Goal: Communication & Community: Share content

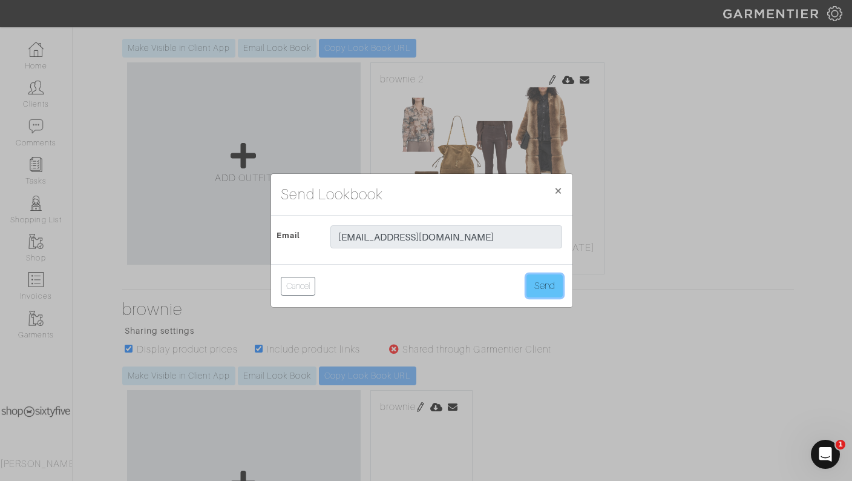
click at [540, 286] on button "Send" at bounding box center [545, 285] width 36 height 23
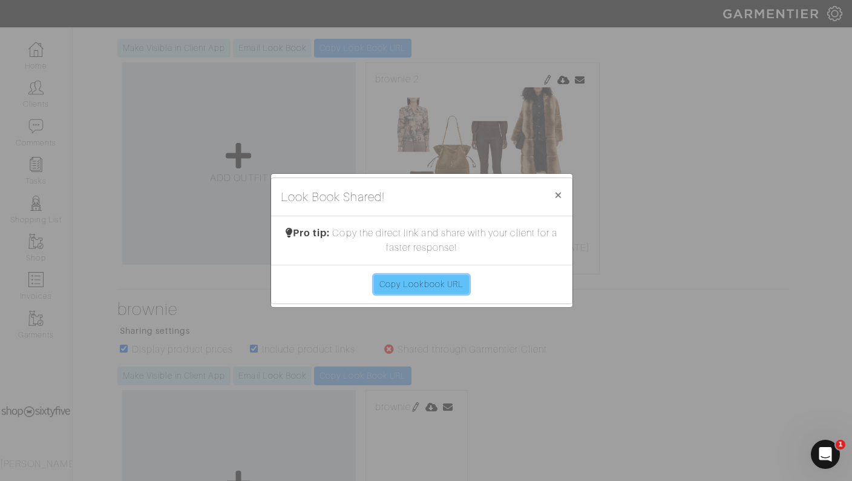
click at [404, 276] on link "Copy Lookbook URL" at bounding box center [421, 284] width 95 height 19
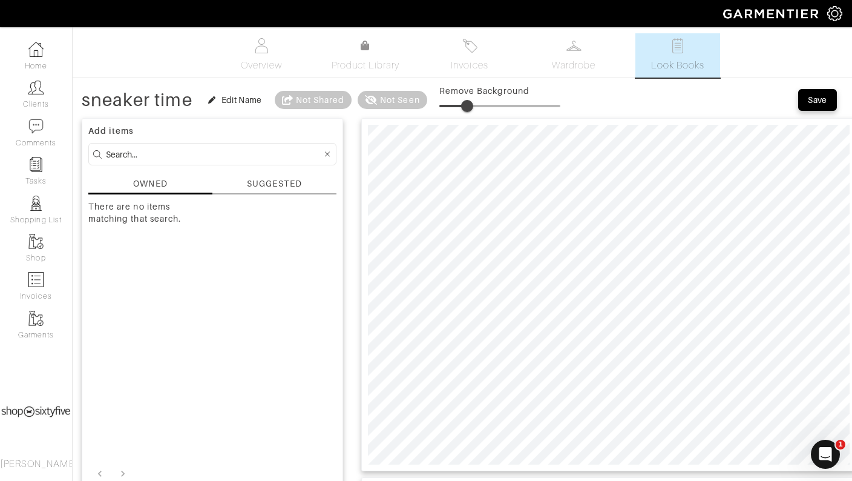
drag, startPoint x: 439, startPoint y: 99, endPoint x: 469, endPoint y: 105, distance: 30.8
click at [469, 105] on span at bounding box center [467, 106] width 12 height 12
click at [470, 100] on span at bounding box center [468, 106] width 12 height 12
drag, startPoint x: 468, startPoint y: 100, endPoint x: 456, endPoint y: 98, distance: 12.2
click at [456, 100] on span at bounding box center [454, 106] width 12 height 12
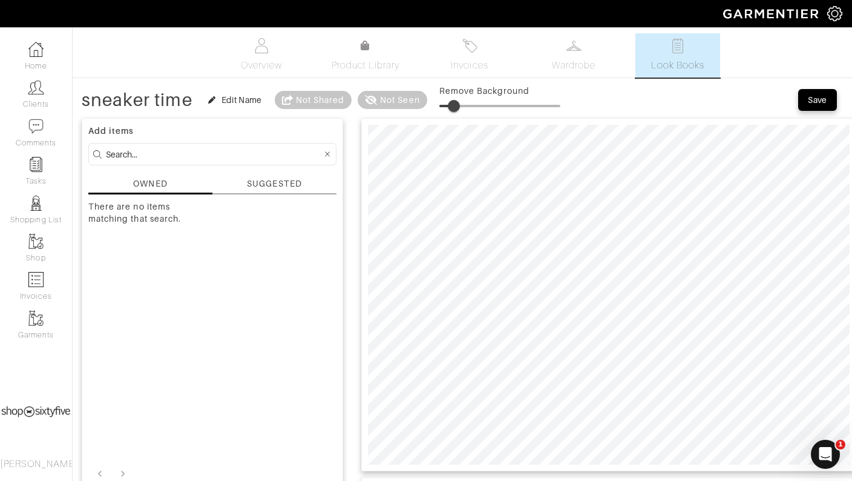
click at [455, 106] on span at bounding box center [454, 106] width 12 height 12
drag, startPoint x: 455, startPoint y: 104, endPoint x: 464, endPoint y: 106, distance: 8.8
click at [464, 106] on span at bounding box center [462, 106] width 12 height 12
drag, startPoint x: 462, startPoint y: 101, endPoint x: 459, endPoint y: 107, distance: 7.1
click at [459, 107] on span at bounding box center [459, 106] width 12 height 12
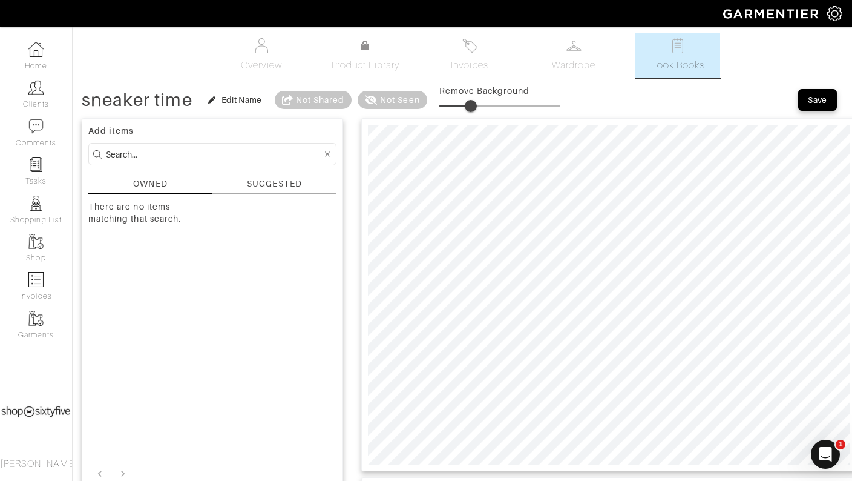
drag, startPoint x: 462, startPoint y: 97, endPoint x: 472, endPoint y: 103, distance: 10.9
click at [472, 103] on span at bounding box center [471, 106] width 12 height 12
drag, startPoint x: 472, startPoint y: 102, endPoint x: 455, endPoint y: 105, distance: 17.3
click at [455, 105] on span at bounding box center [454, 106] width 12 height 12
drag, startPoint x: 455, startPoint y: 97, endPoint x: 459, endPoint y: 102, distance: 6.9
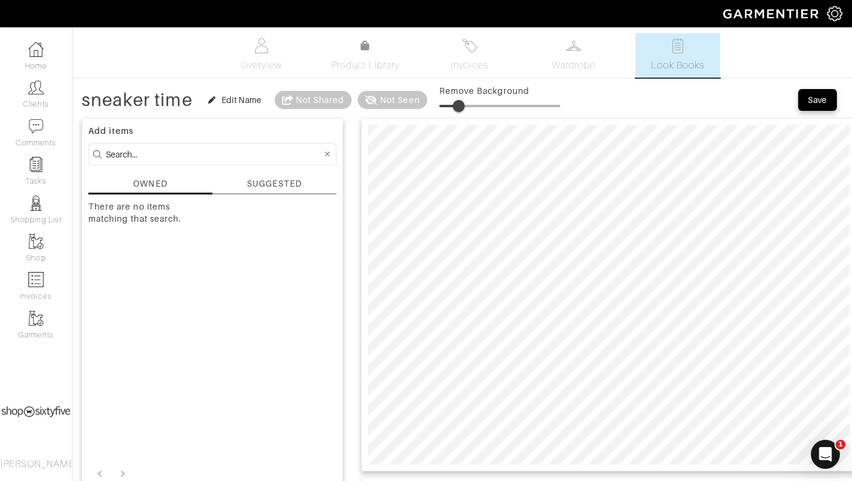
click at [459, 102] on span at bounding box center [459, 106] width 12 height 12
drag, startPoint x: 458, startPoint y: 104, endPoint x: 442, endPoint y: 104, distance: 15.7
click at [442, 104] on span at bounding box center [439, 106] width 12 height 12
drag, startPoint x: 437, startPoint y: 90, endPoint x: 441, endPoint y: 97, distance: 7.6
click at [441, 97] on div "sneaker time Edit Name Not Shared Not Seen Remove Background" at bounding box center [321, 100] width 479 height 24
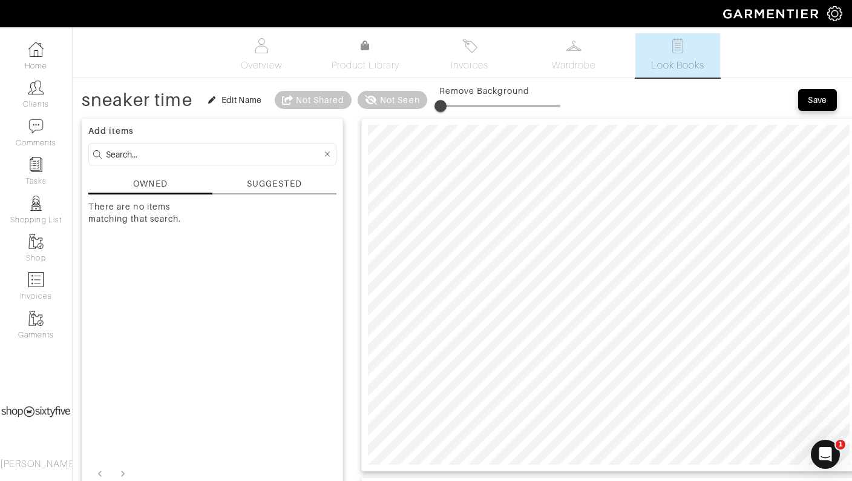
click at [446, 118] on div at bounding box center [608, 294] width 495 height 353
drag, startPoint x: 439, startPoint y: 104, endPoint x: 455, endPoint y: 102, distance: 16.4
click at [455, 102] on span at bounding box center [454, 106] width 12 height 12
type input "23"
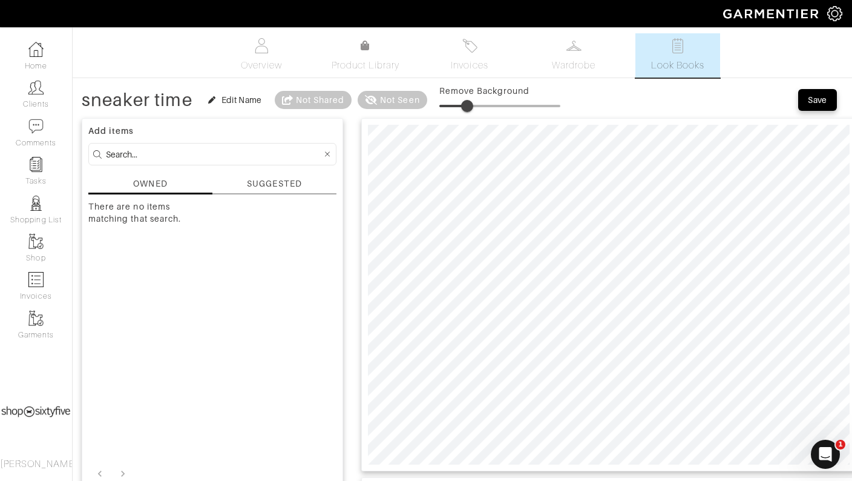
type input "12"
type input "23"
click at [821, 97] on div "Save" at bounding box center [817, 100] width 19 height 12
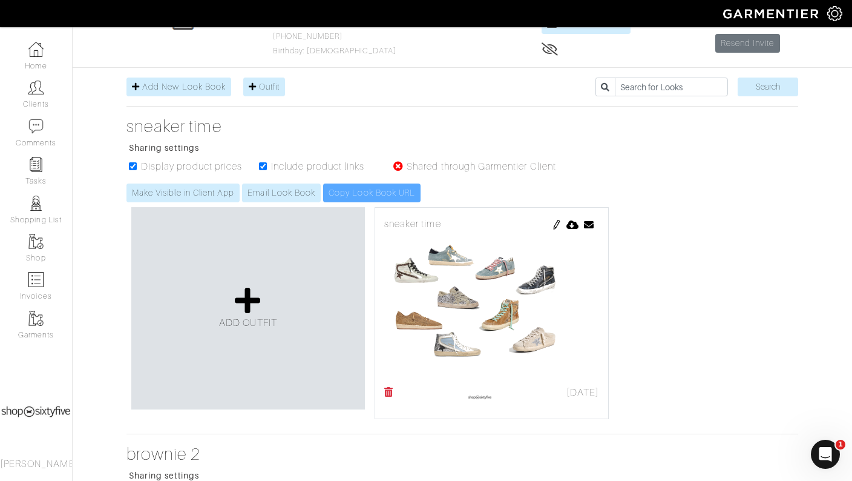
scroll to position [102, 0]
click at [280, 186] on link "Email Look Book" at bounding box center [281, 192] width 79 height 19
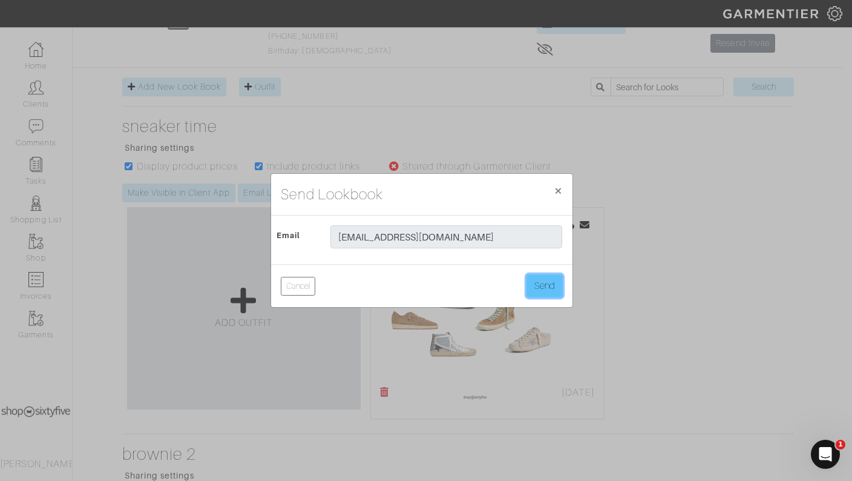
click at [545, 277] on button "Send" at bounding box center [545, 285] width 36 height 23
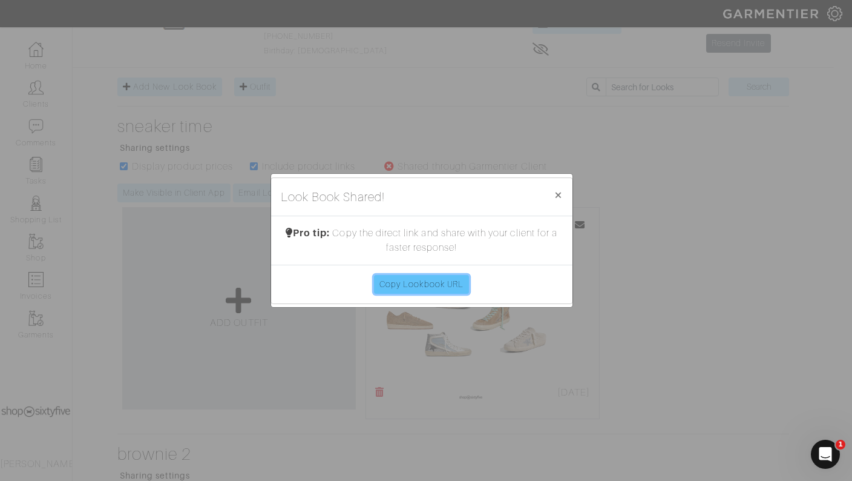
click at [412, 286] on link "Copy Lookbook URL" at bounding box center [421, 284] width 95 height 19
